Goal: Information Seeking & Learning: Learn about a topic

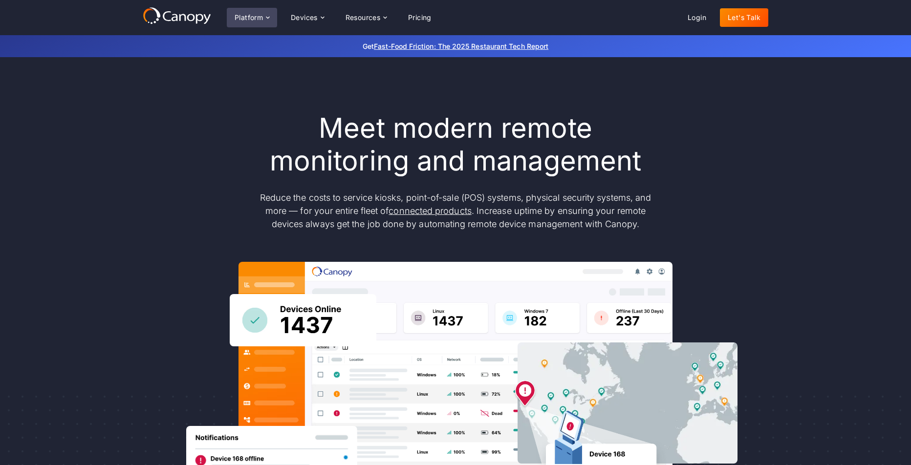
click at [264, 18] on icon at bounding box center [268, 18] width 8 height 8
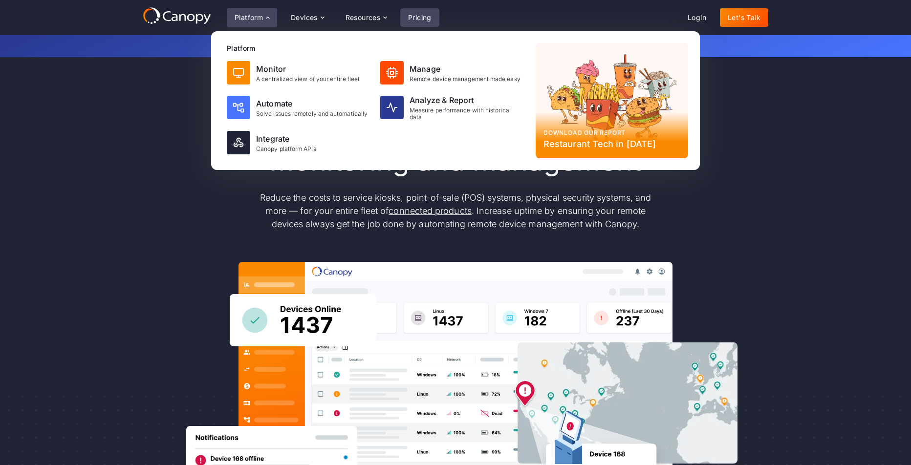
click at [439, 18] on link "Pricing" at bounding box center [419, 17] width 39 height 19
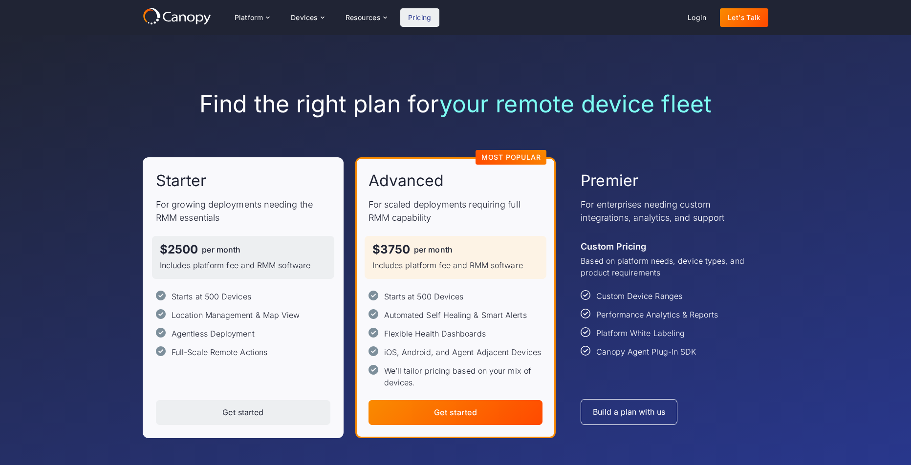
click at [683, 138] on div "Find the right plan for your remote device fleet Starter For growing deployment…" at bounding box center [455, 264] width 625 height 348
